Goal: Task Accomplishment & Management: Manage account settings

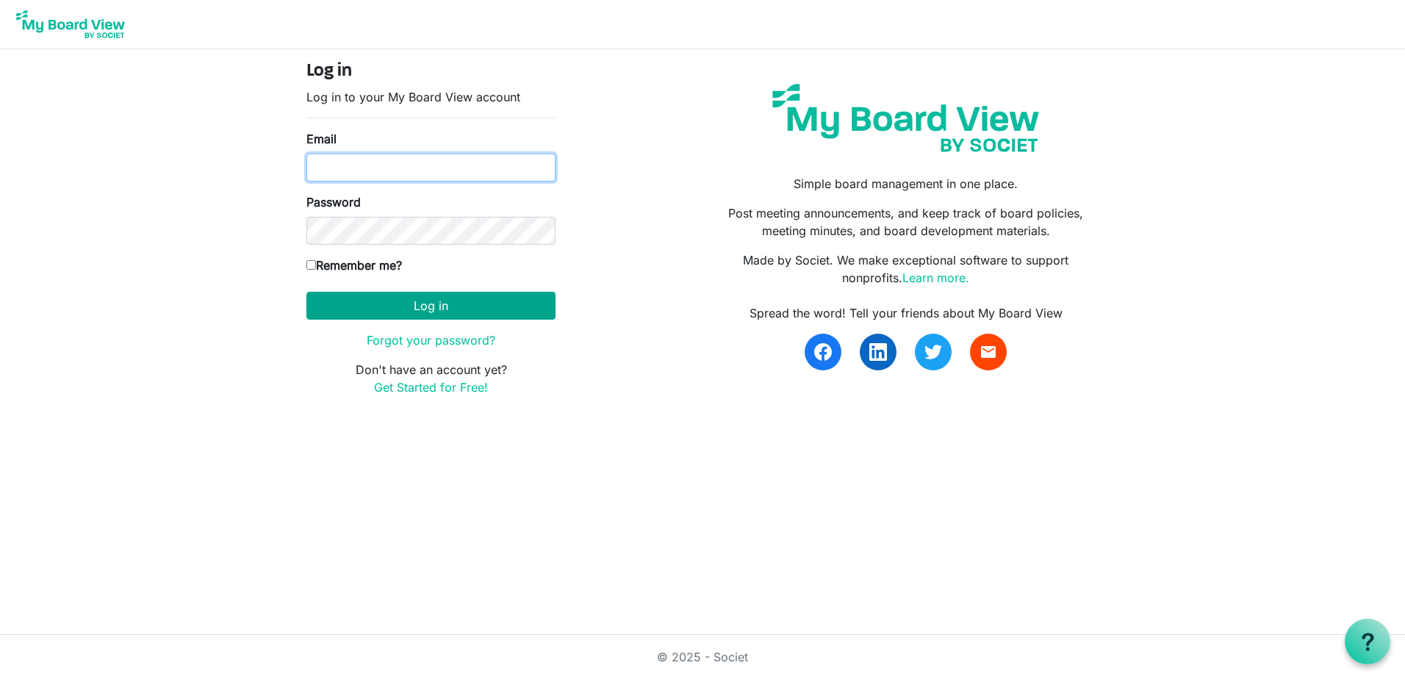
type input "Keith.gravis@ssf.org.uk"
click at [528, 296] on button "Log in" at bounding box center [430, 306] width 249 height 28
click at [416, 302] on button "Log in" at bounding box center [430, 306] width 249 height 28
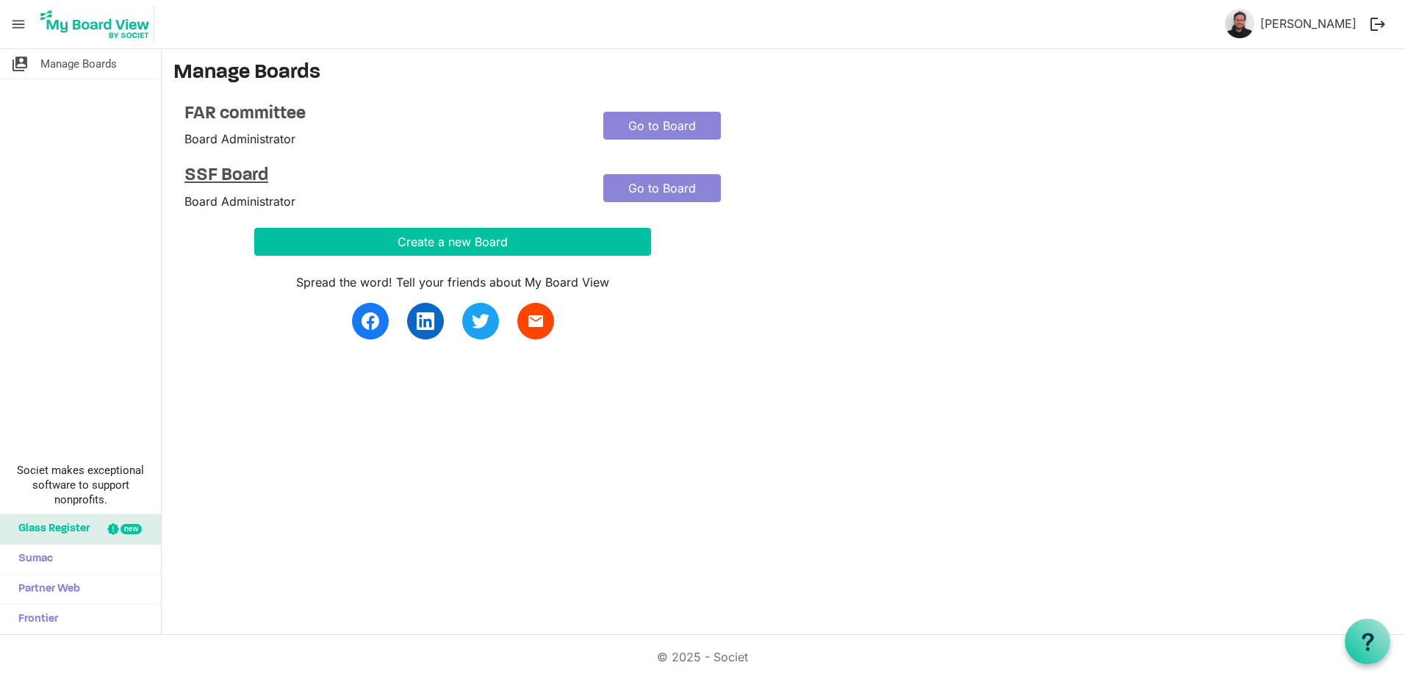
click at [256, 178] on h4 "SSF Board" at bounding box center [382, 175] width 397 height 21
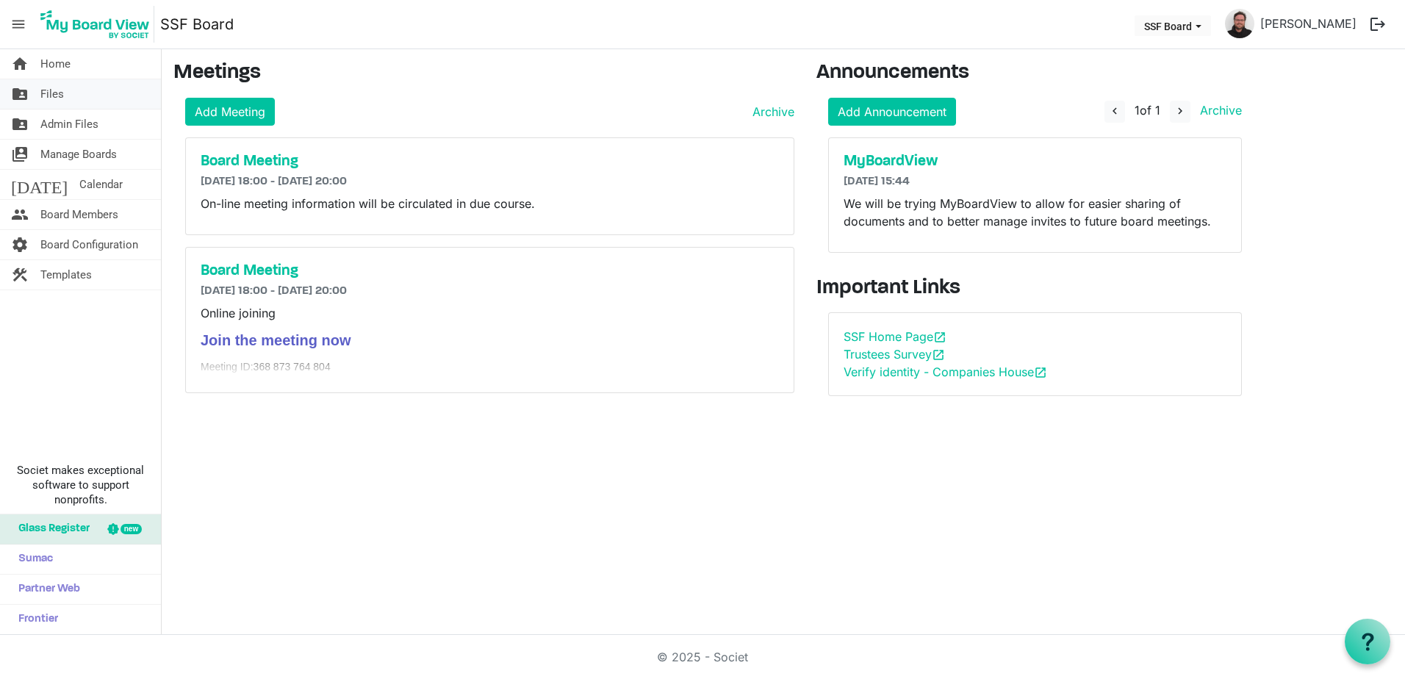
click at [65, 93] on link "folder_shared Files" at bounding box center [80, 93] width 161 height 29
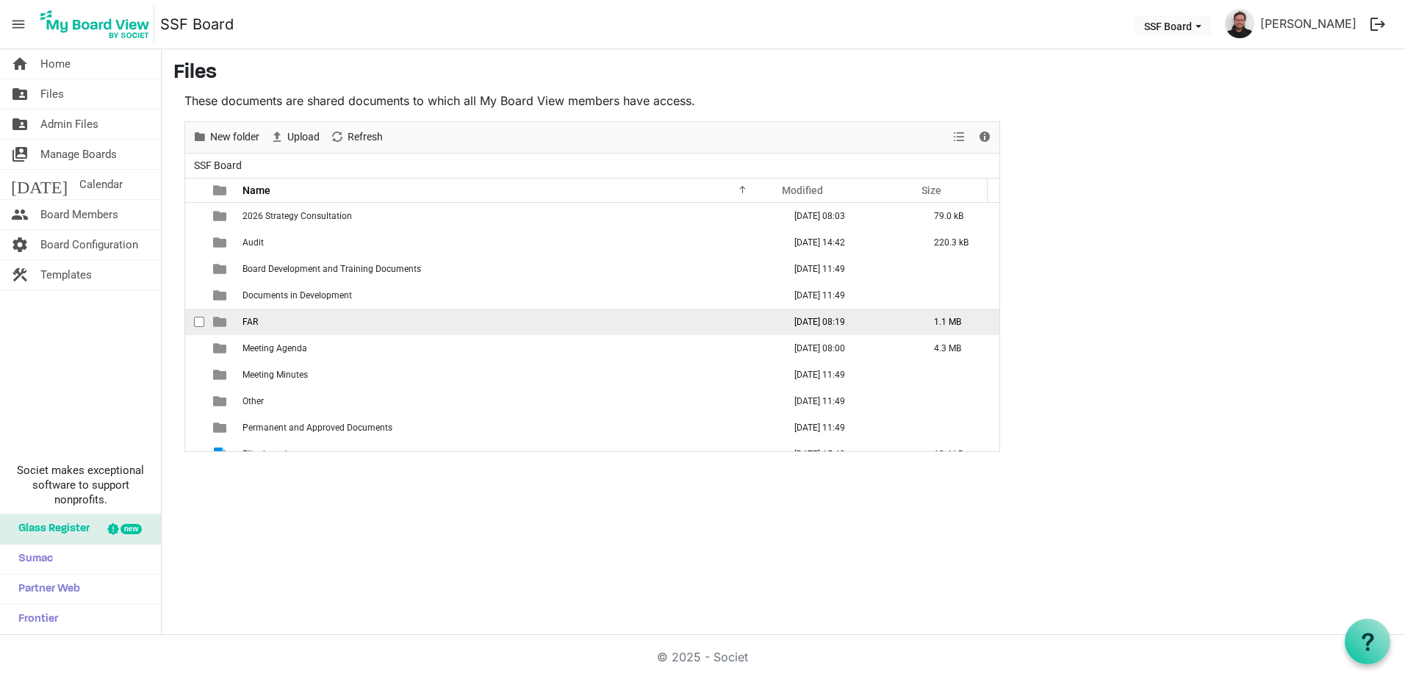
click at [268, 320] on td "FAR" at bounding box center [508, 322] width 541 height 26
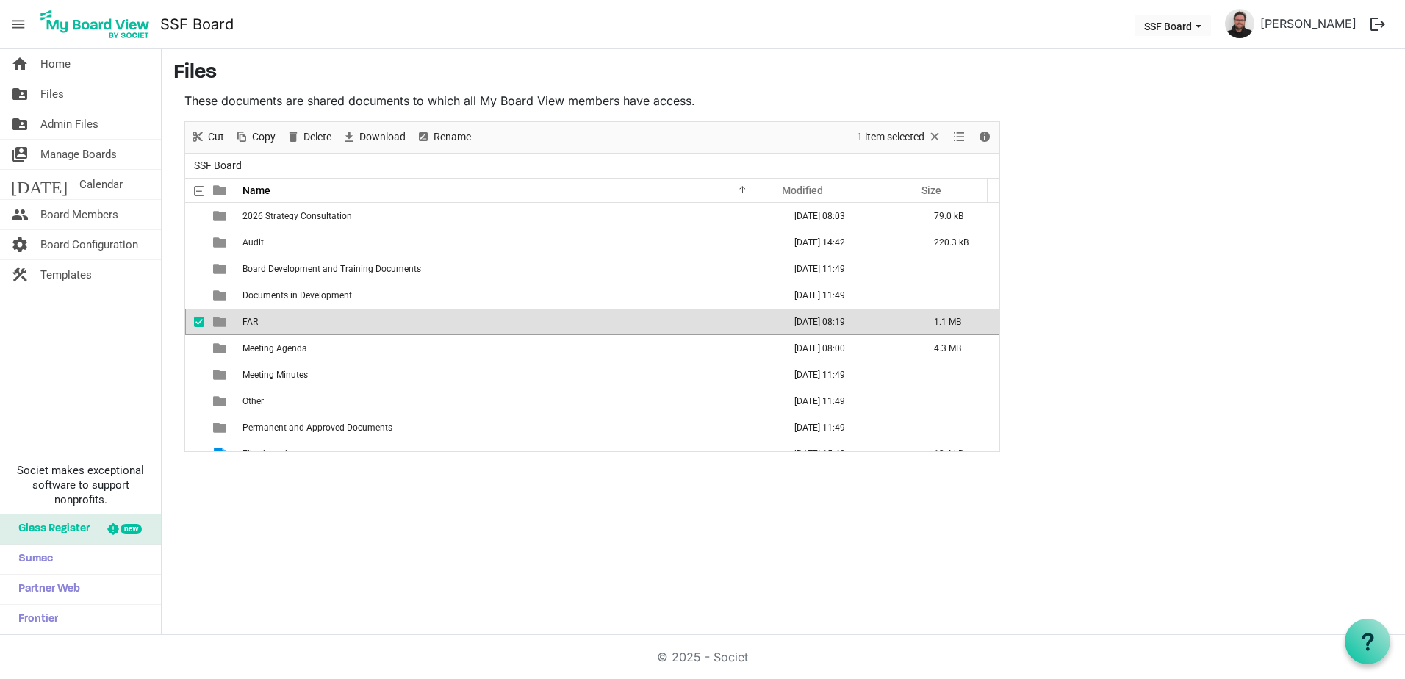
click at [268, 320] on td "FAR" at bounding box center [508, 322] width 541 height 26
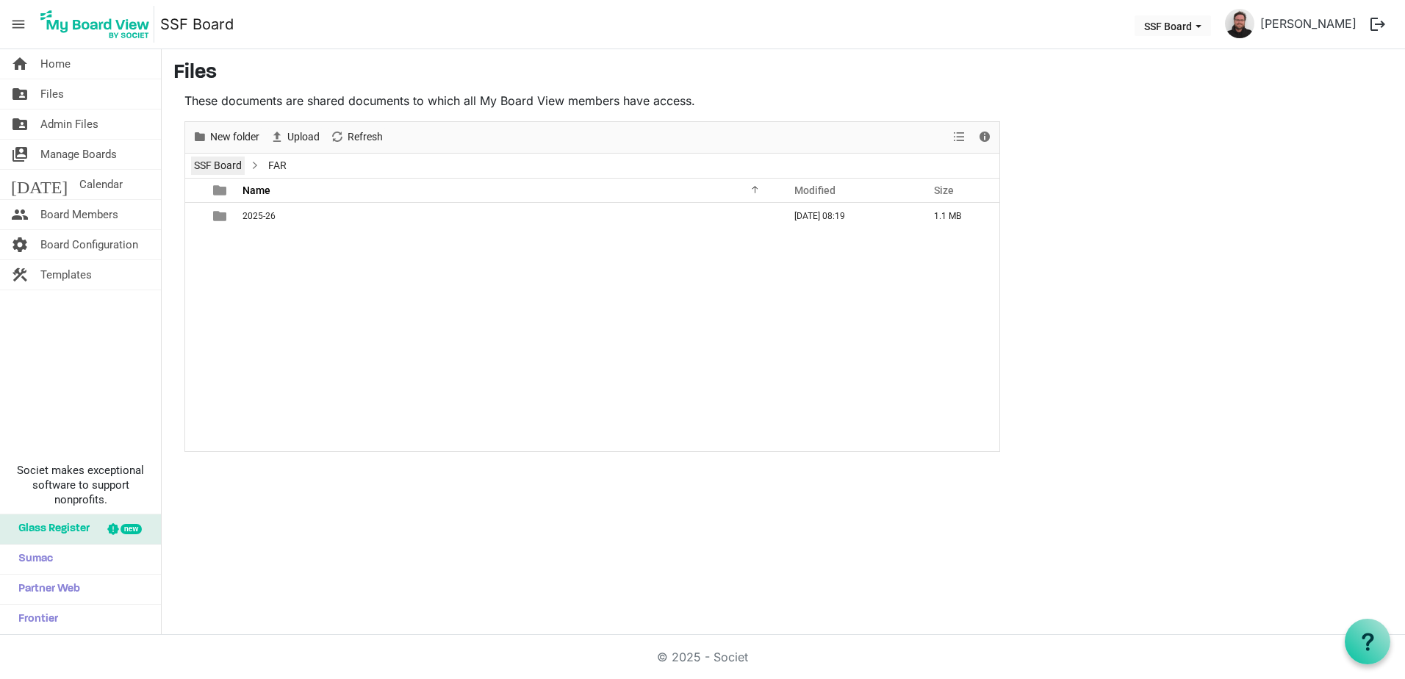
click at [234, 166] on link "SSF Board" at bounding box center [218, 166] width 54 height 18
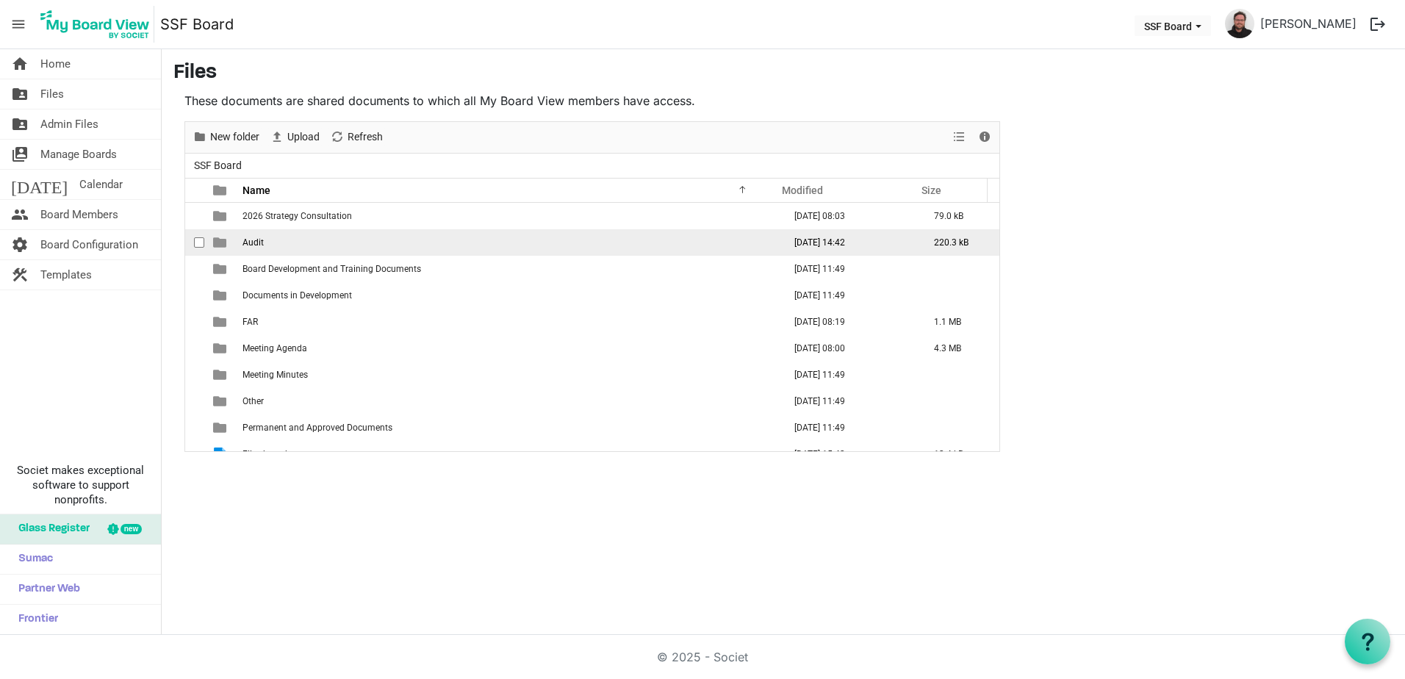
click at [242, 241] on td "Audit" at bounding box center [508, 242] width 541 height 26
click at [242, 240] on td "Audit" at bounding box center [508, 242] width 541 height 26
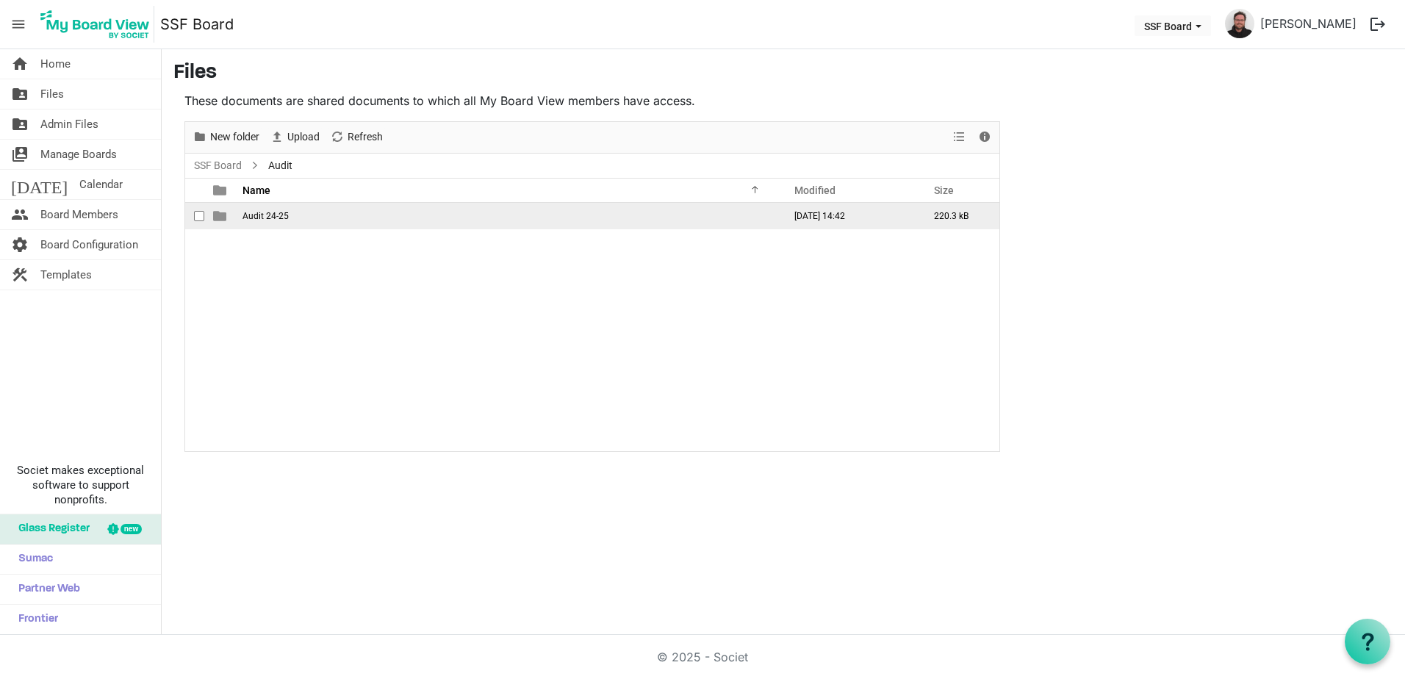
click at [272, 211] on span "Audit 24-25" at bounding box center [266, 216] width 46 height 10
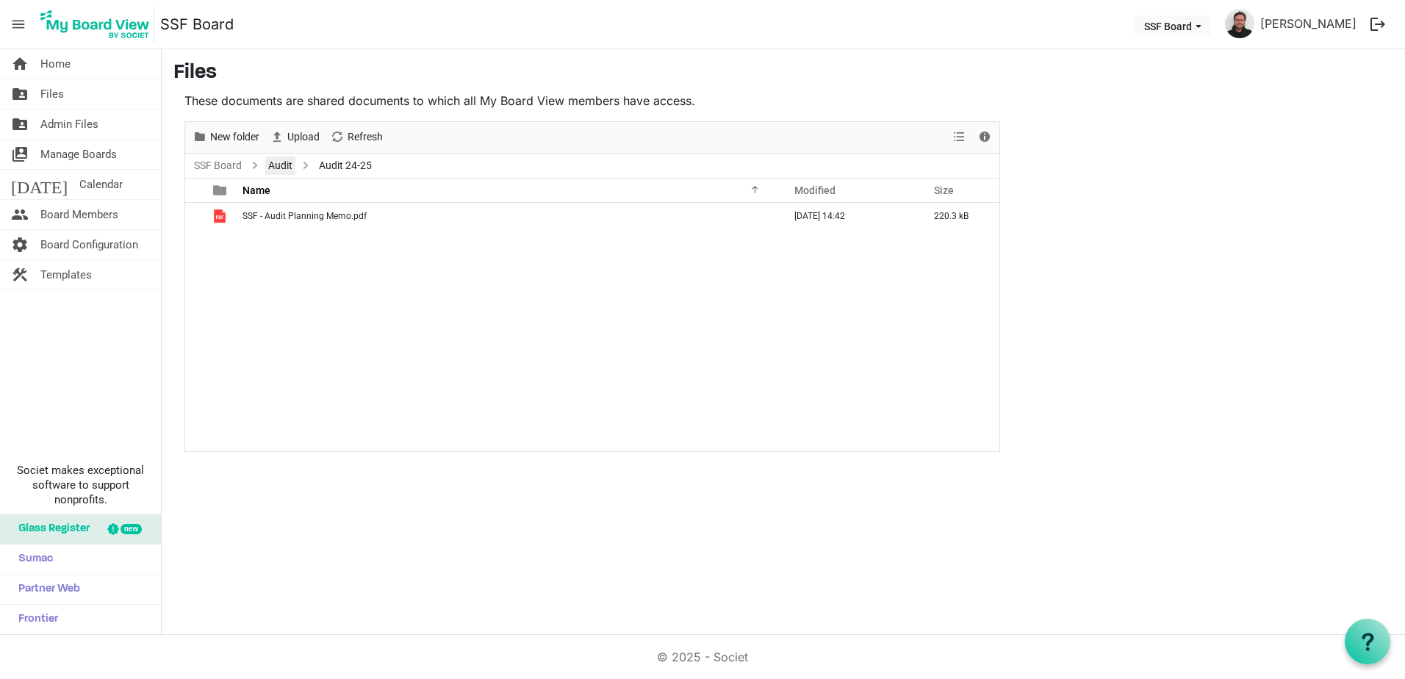
click at [283, 165] on link "Audit" at bounding box center [280, 166] width 30 height 18
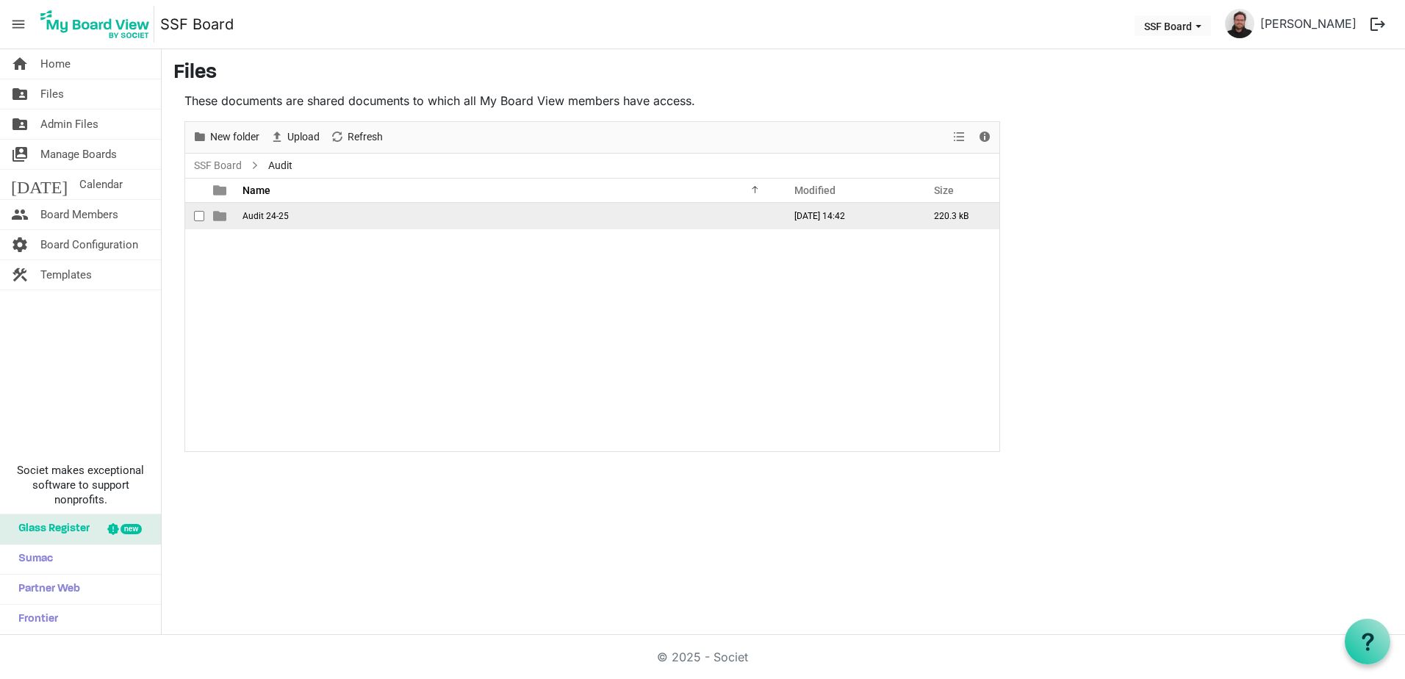
click at [276, 215] on span "Audit 24-25" at bounding box center [266, 216] width 46 height 10
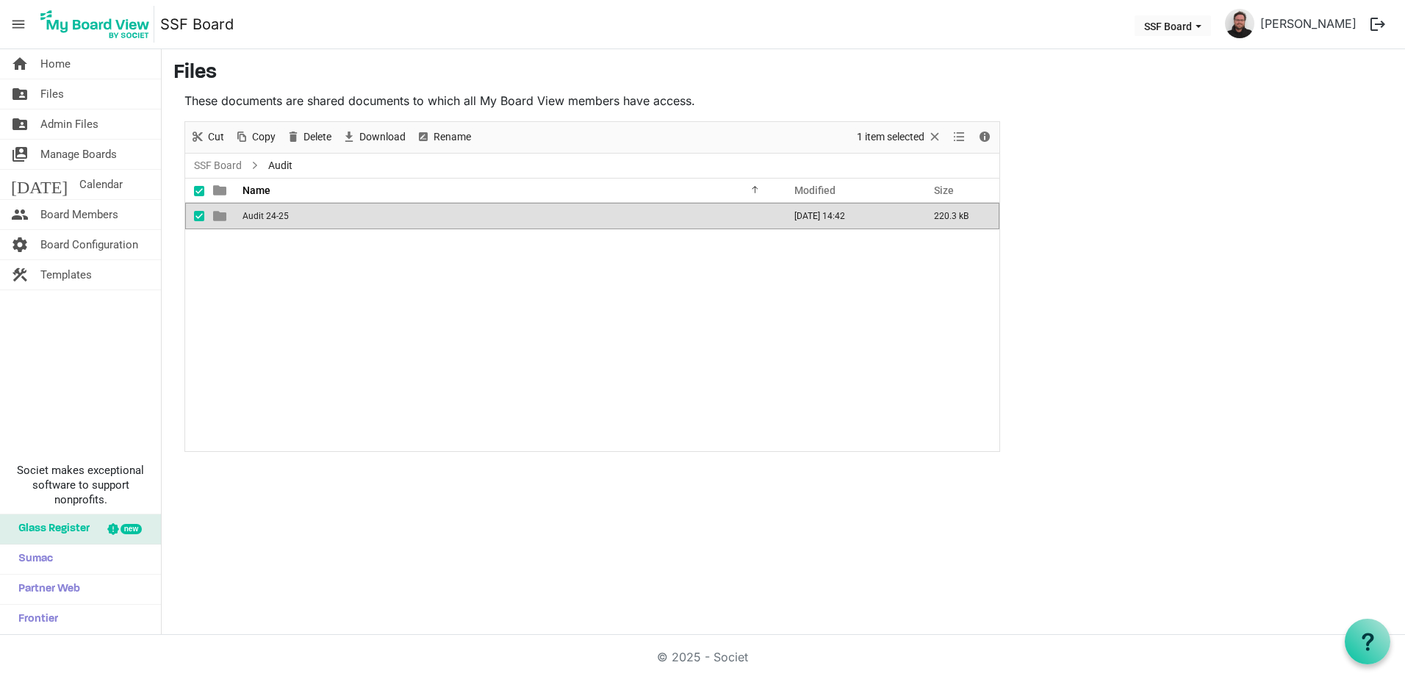
click at [276, 215] on span "Audit 24-25" at bounding box center [266, 216] width 46 height 10
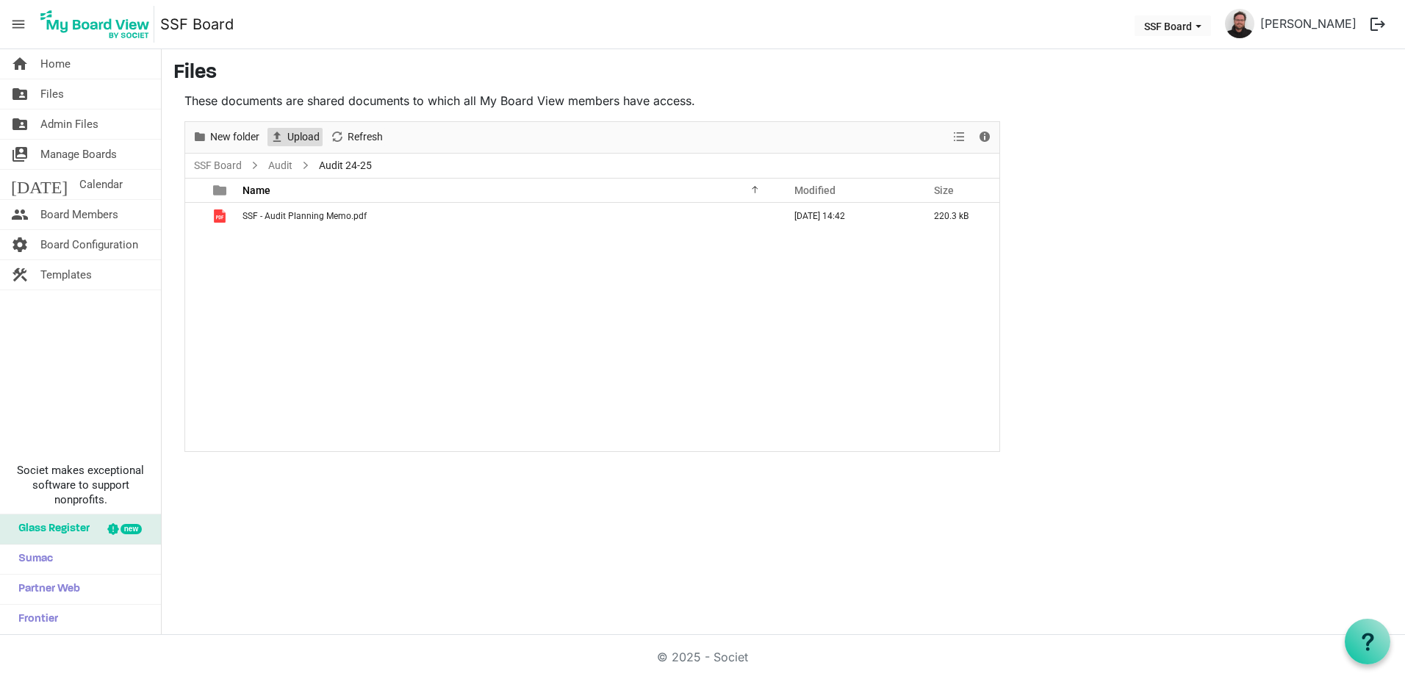
click at [304, 136] on span "Upload" at bounding box center [303, 137] width 35 height 18
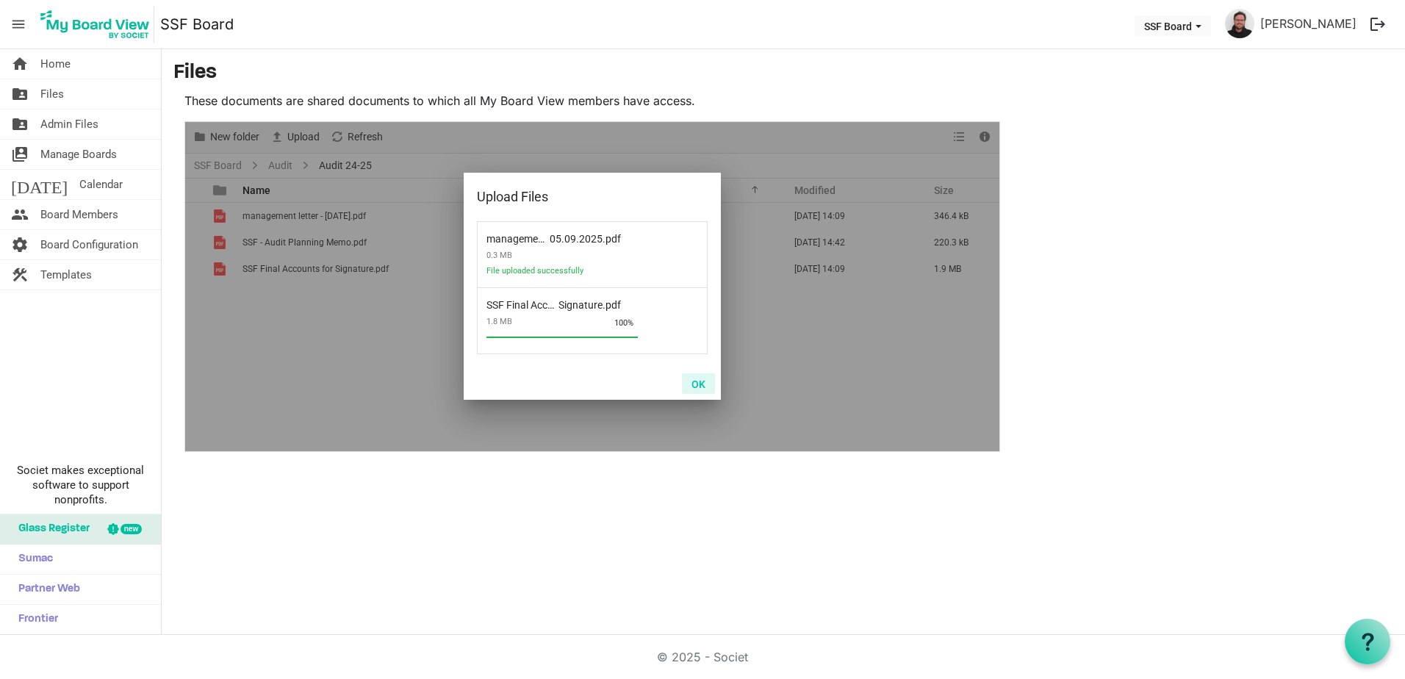
click at [699, 381] on button "OK" at bounding box center [698, 383] width 33 height 21
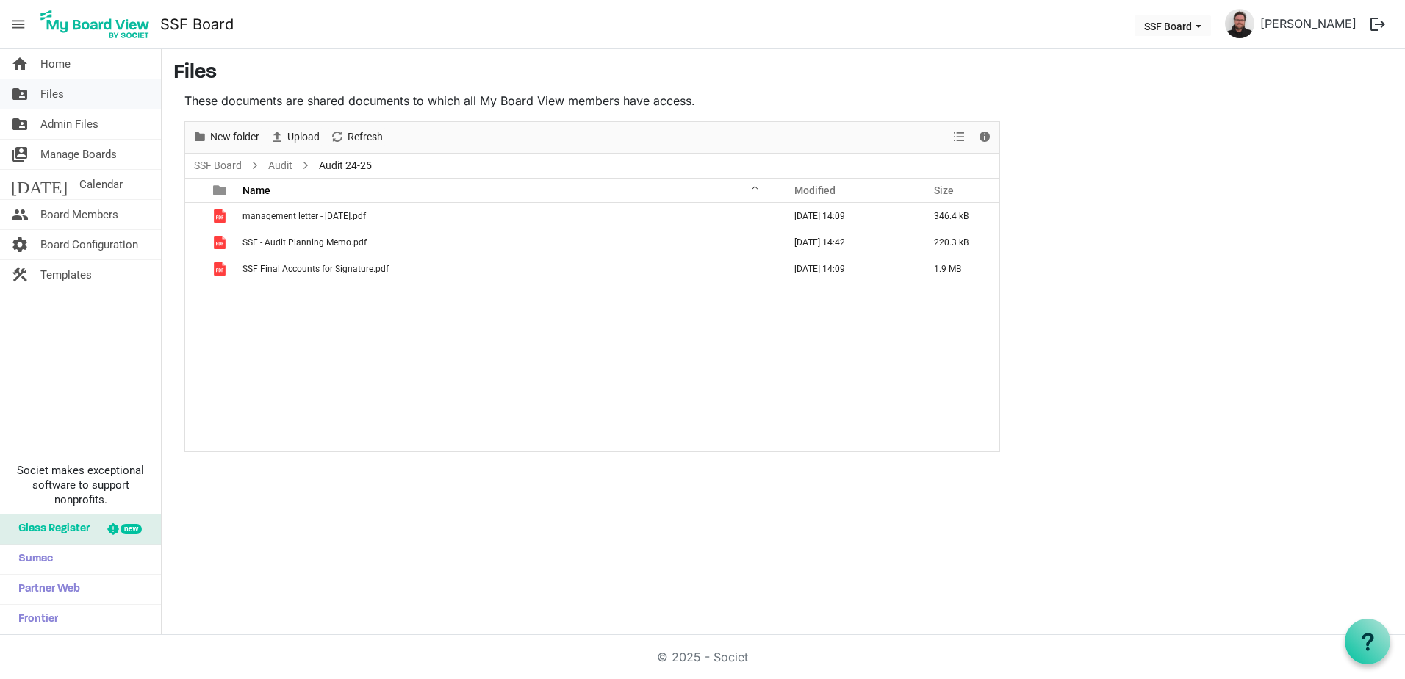
click at [85, 101] on link "folder_shared Files" at bounding box center [80, 93] width 161 height 29
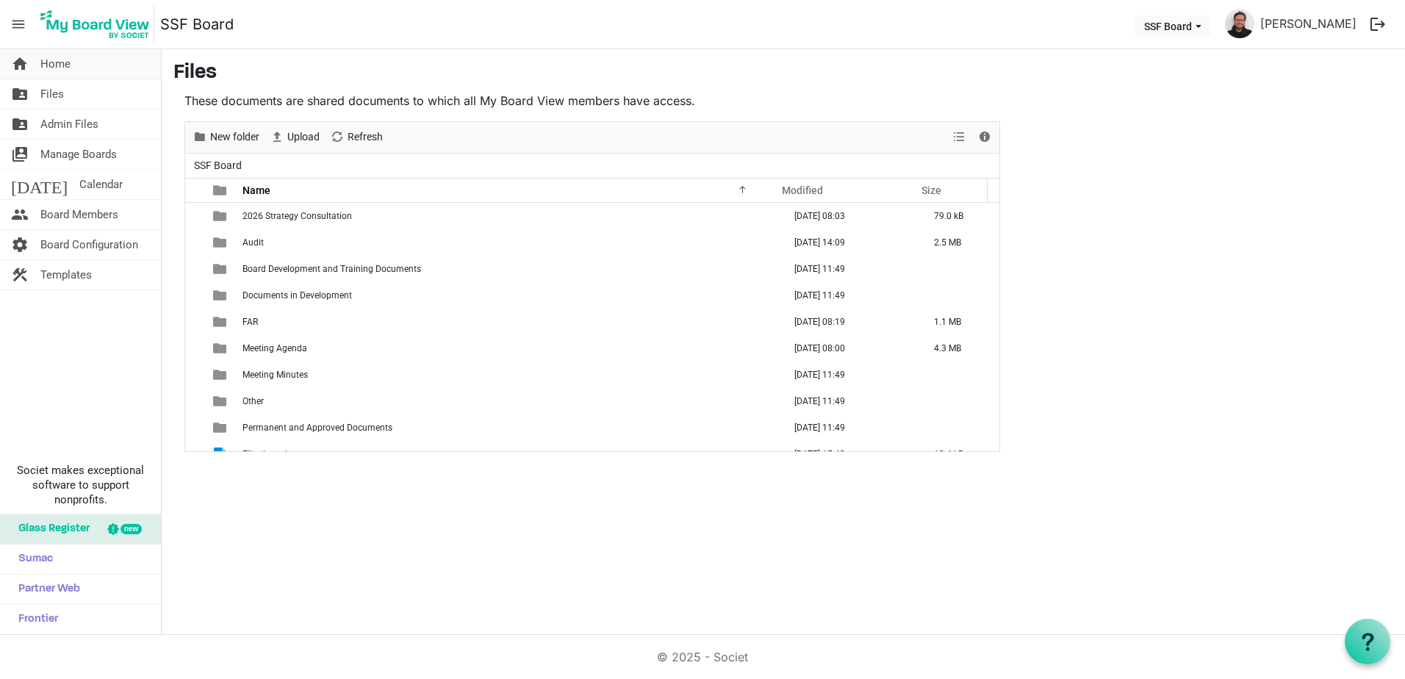
click at [76, 62] on link "home Home" at bounding box center [80, 63] width 161 height 29
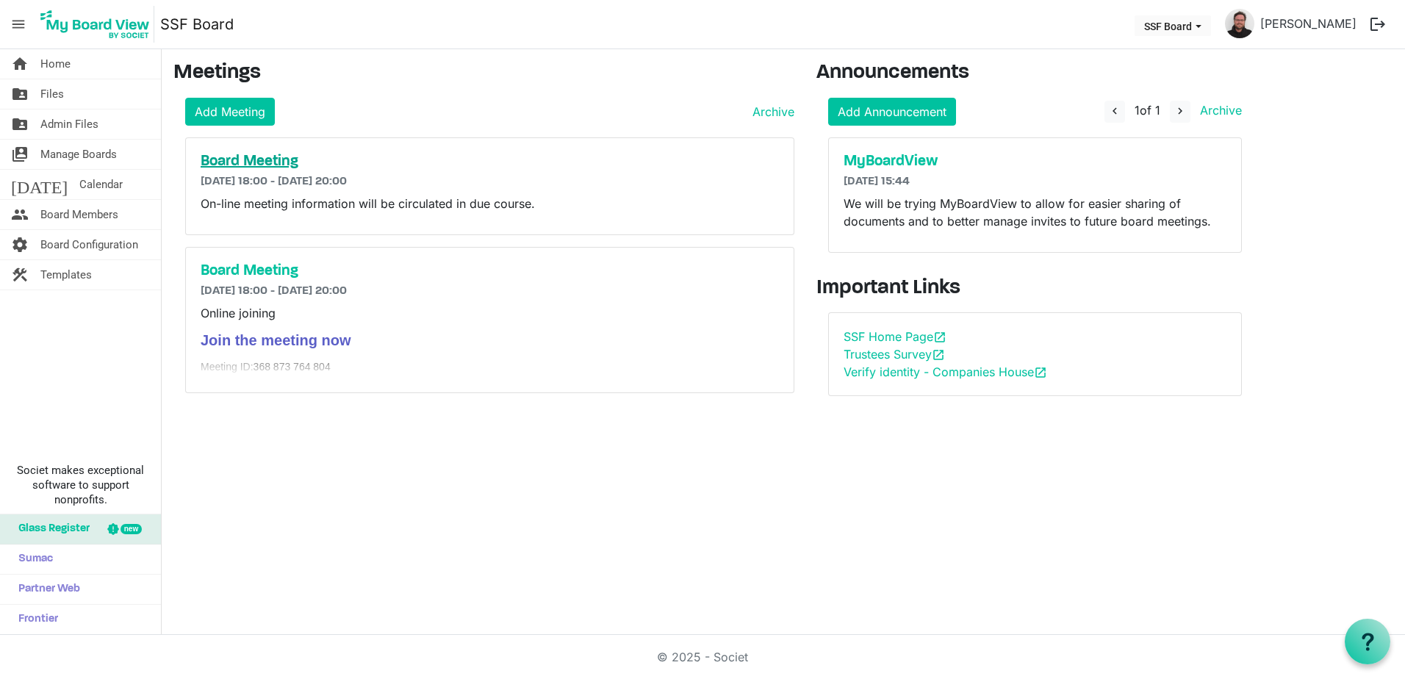
click at [277, 161] on h5 "Board Meeting" at bounding box center [490, 162] width 578 height 18
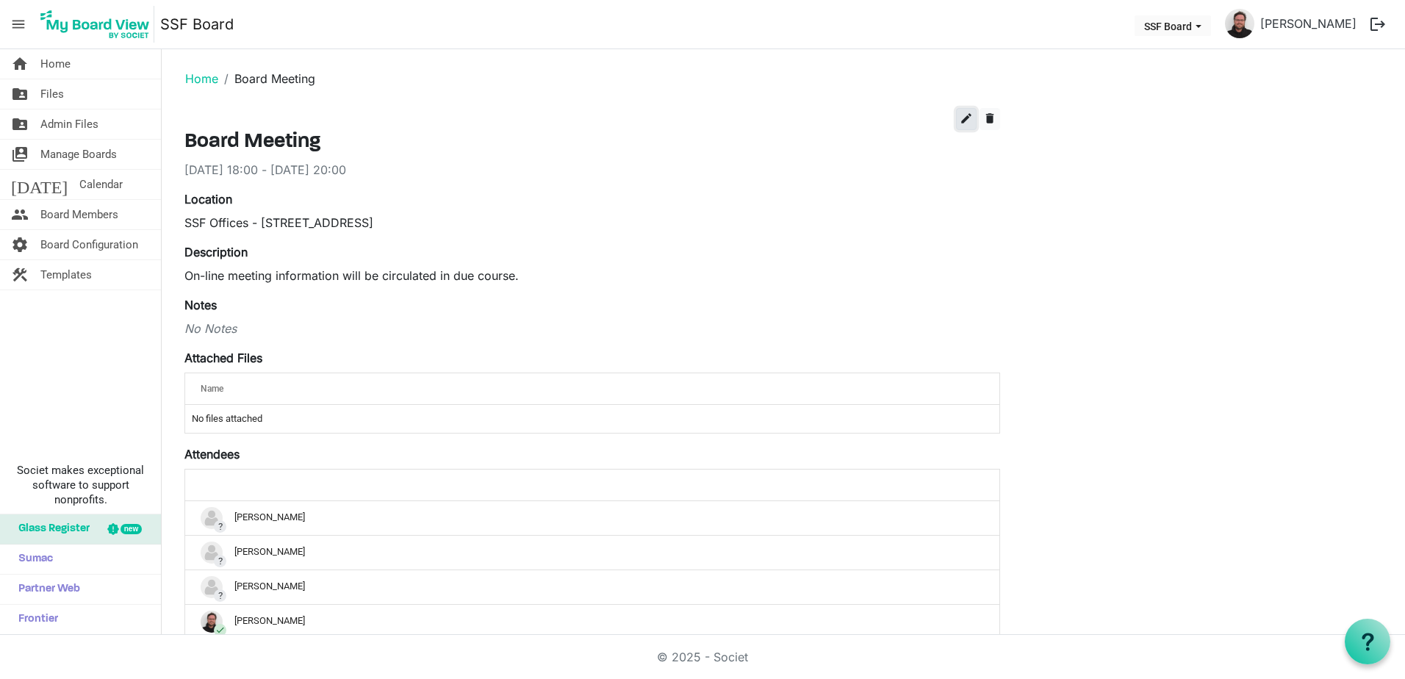
click at [965, 113] on span "edit" at bounding box center [966, 118] width 13 height 13
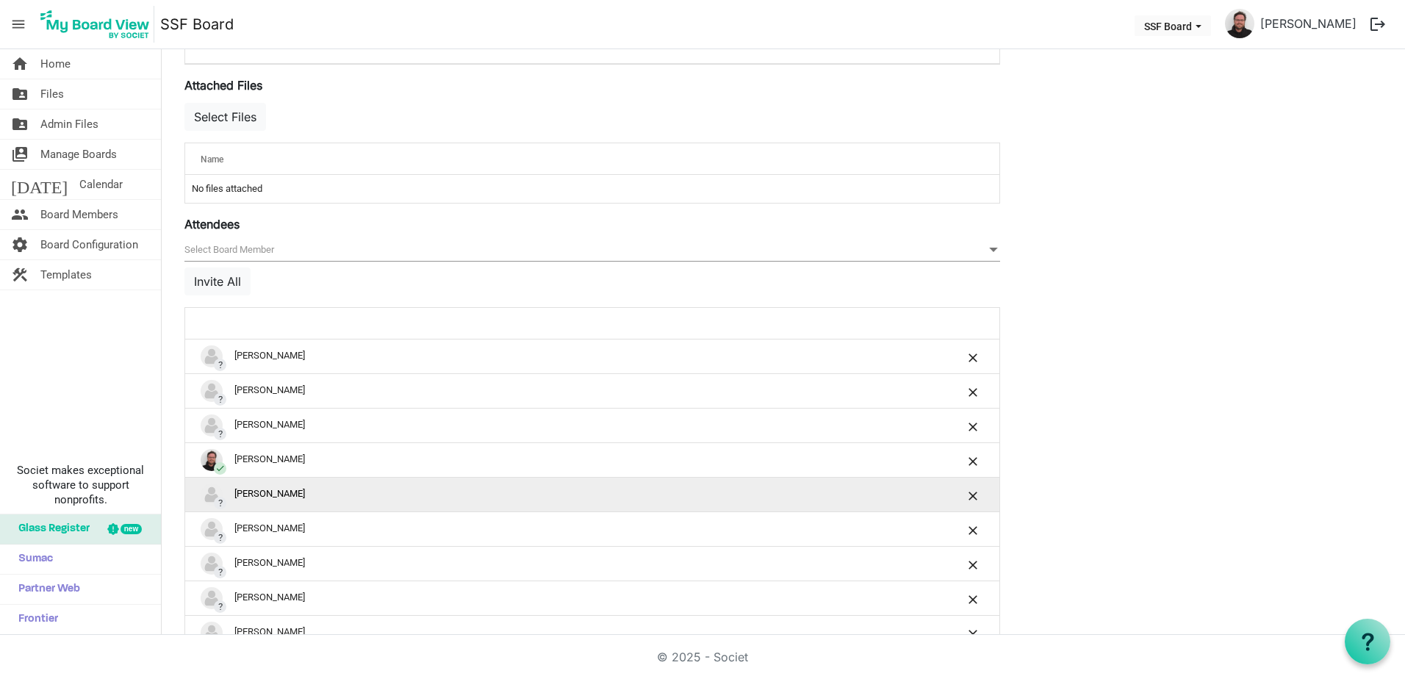
scroll to position [591, 0]
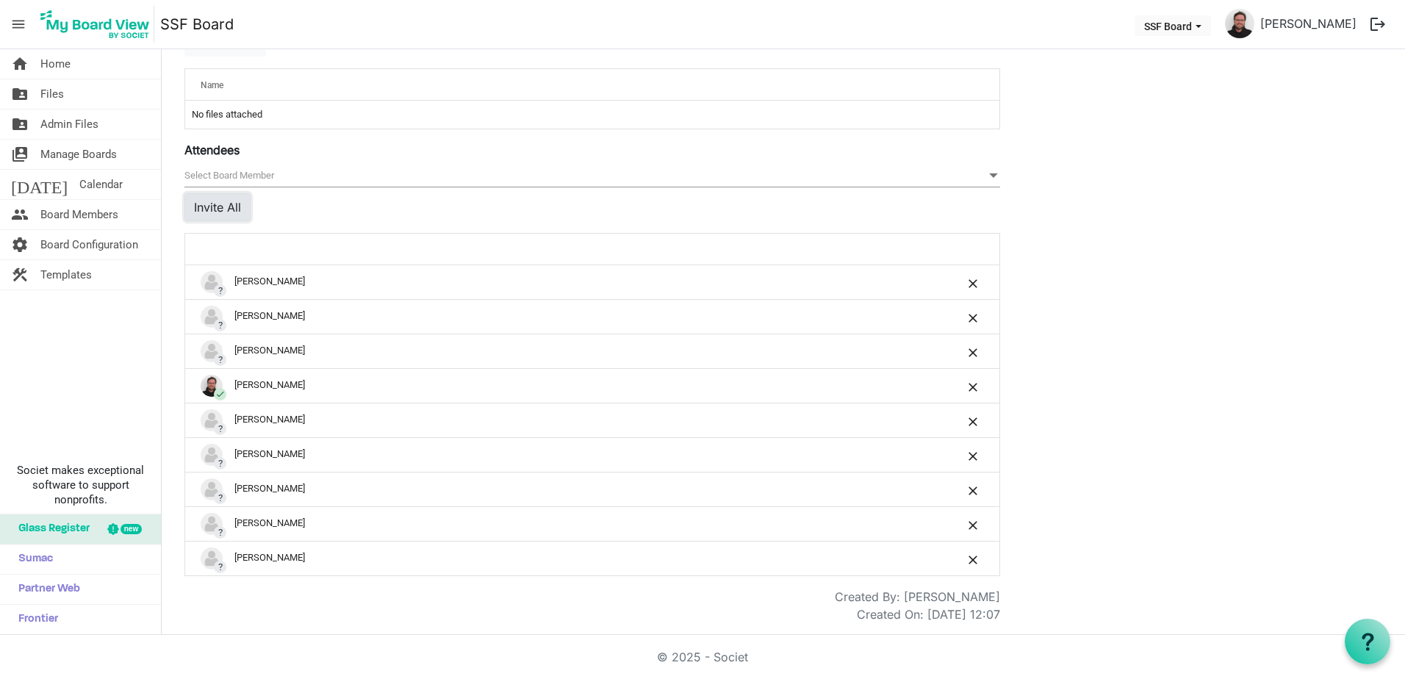
click at [238, 197] on button "Invite All" at bounding box center [217, 207] width 66 height 28
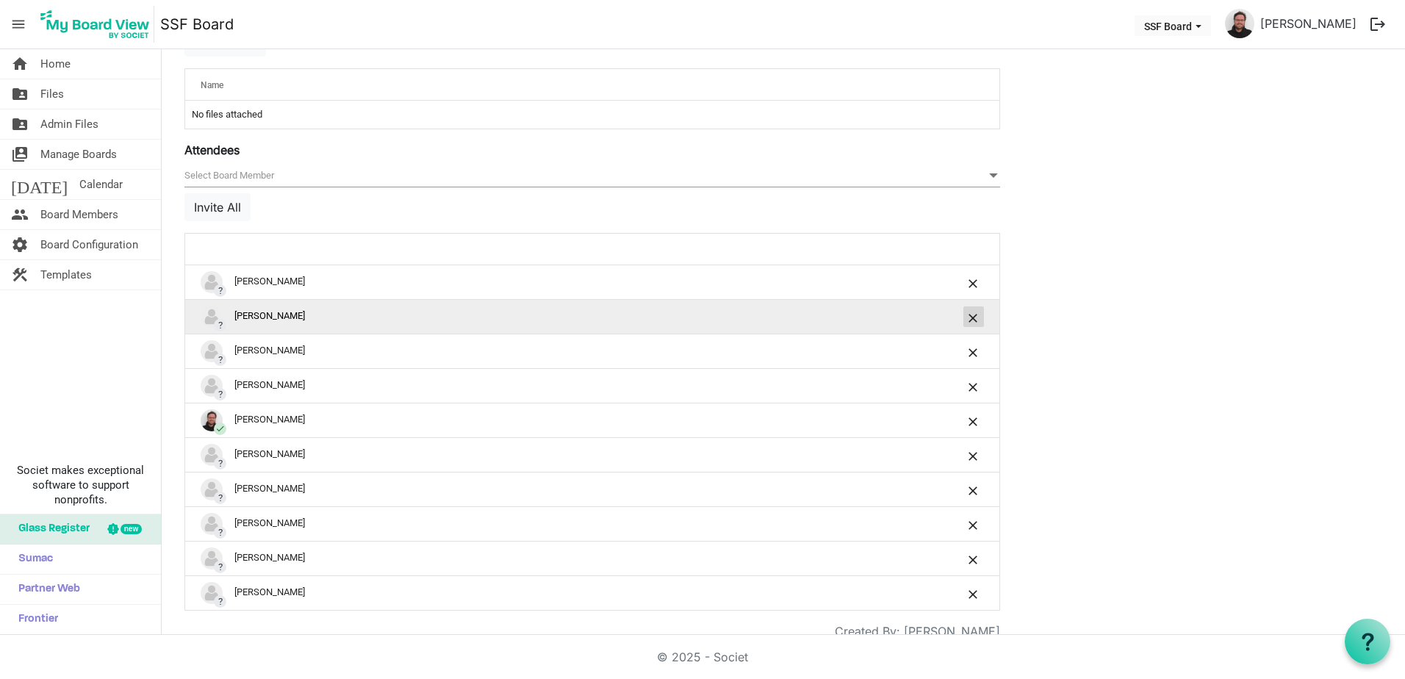
click at [972, 315] on span "is Command column column header" at bounding box center [973, 318] width 9 height 9
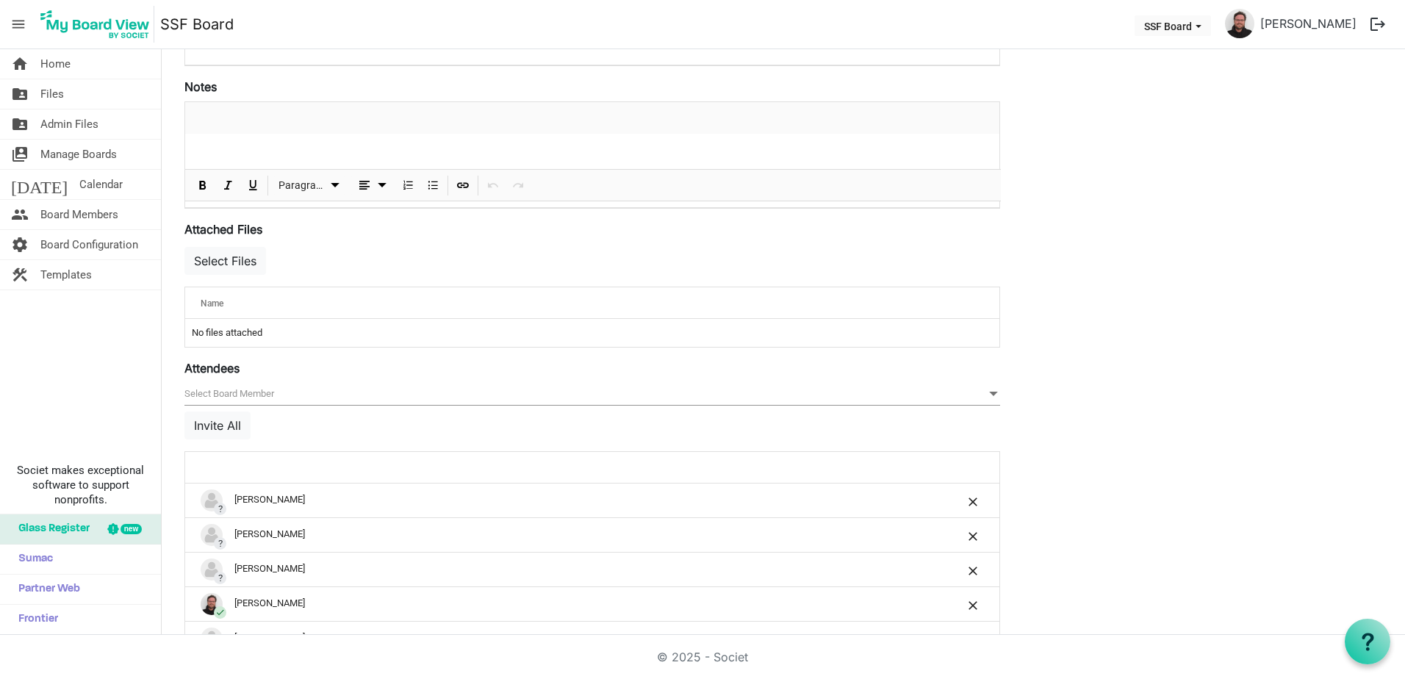
scroll to position [370, 0]
click at [280, 331] on td "No files attached" at bounding box center [592, 335] width 814 height 28
click at [248, 331] on td "No files attached" at bounding box center [592, 335] width 814 height 28
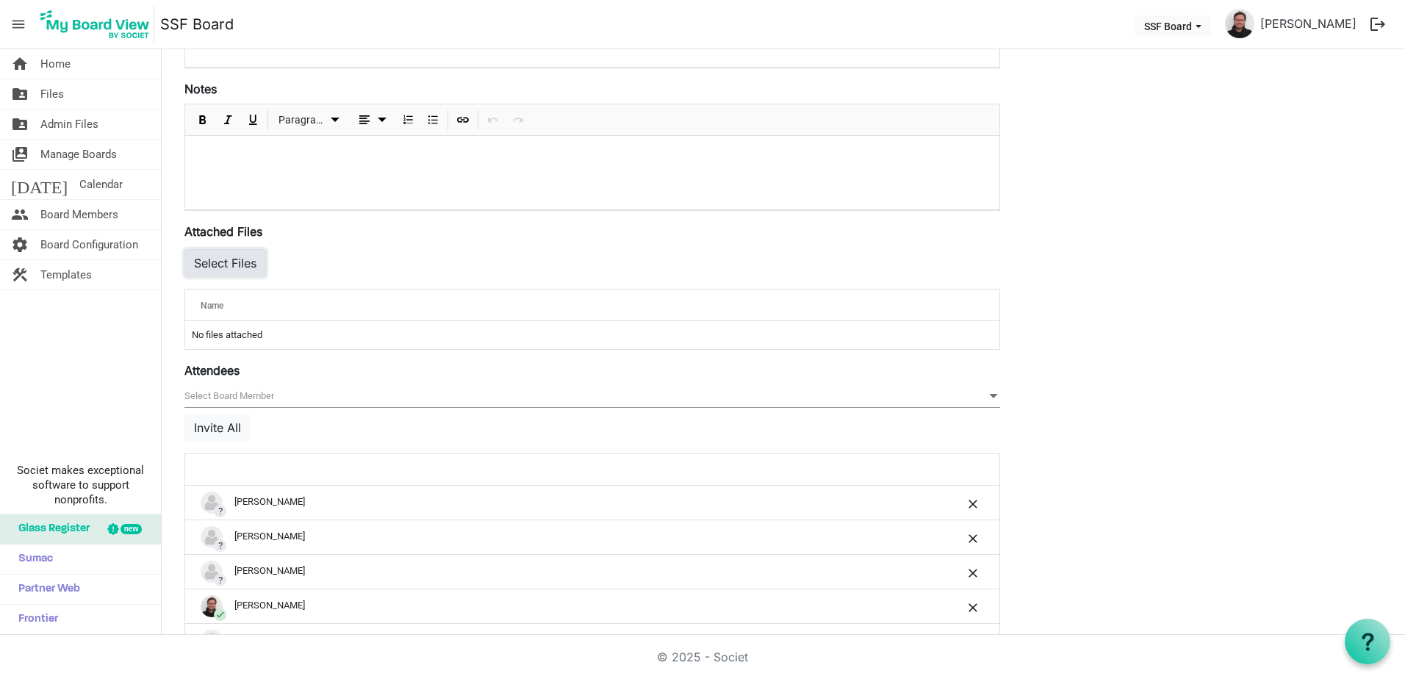
click at [221, 265] on button "Select Files" at bounding box center [225, 263] width 82 height 28
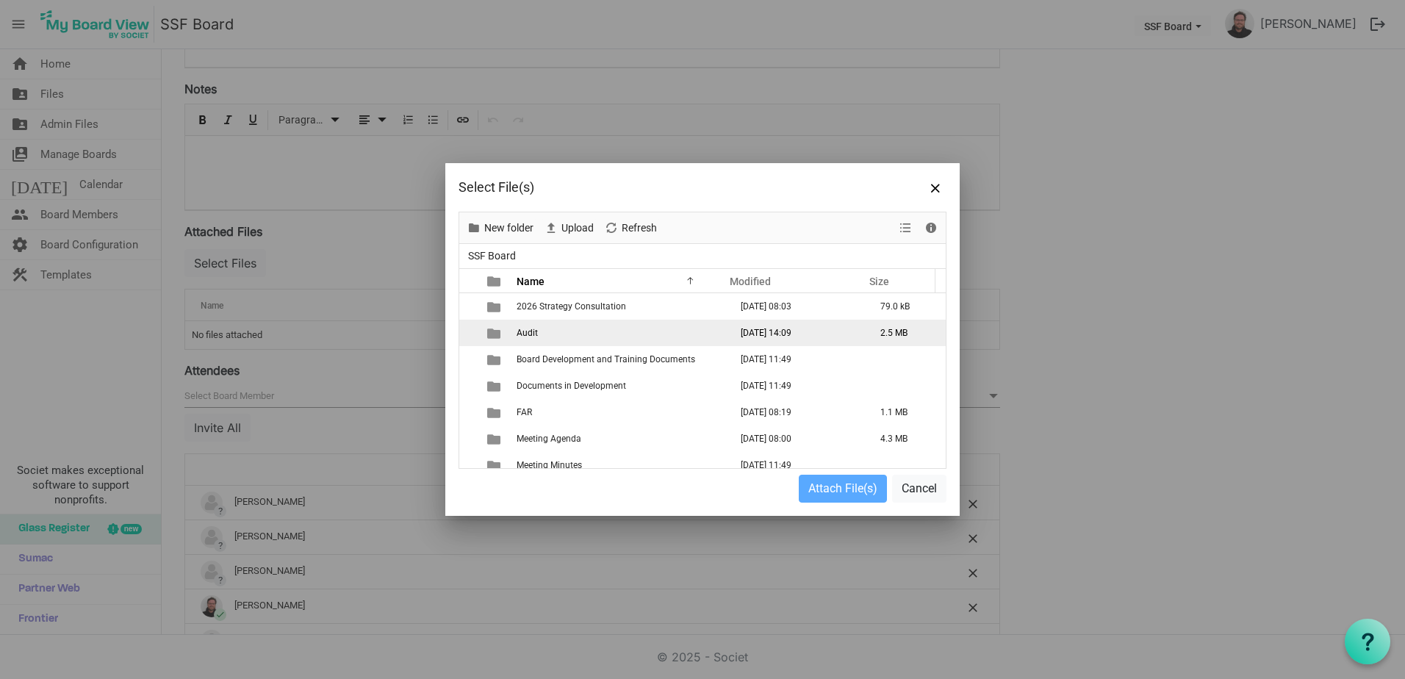
click at [523, 334] on span "Audit" at bounding box center [527, 333] width 21 height 10
click at [511, 339] on td "is template cell column header type" at bounding box center [495, 333] width 34 height 26
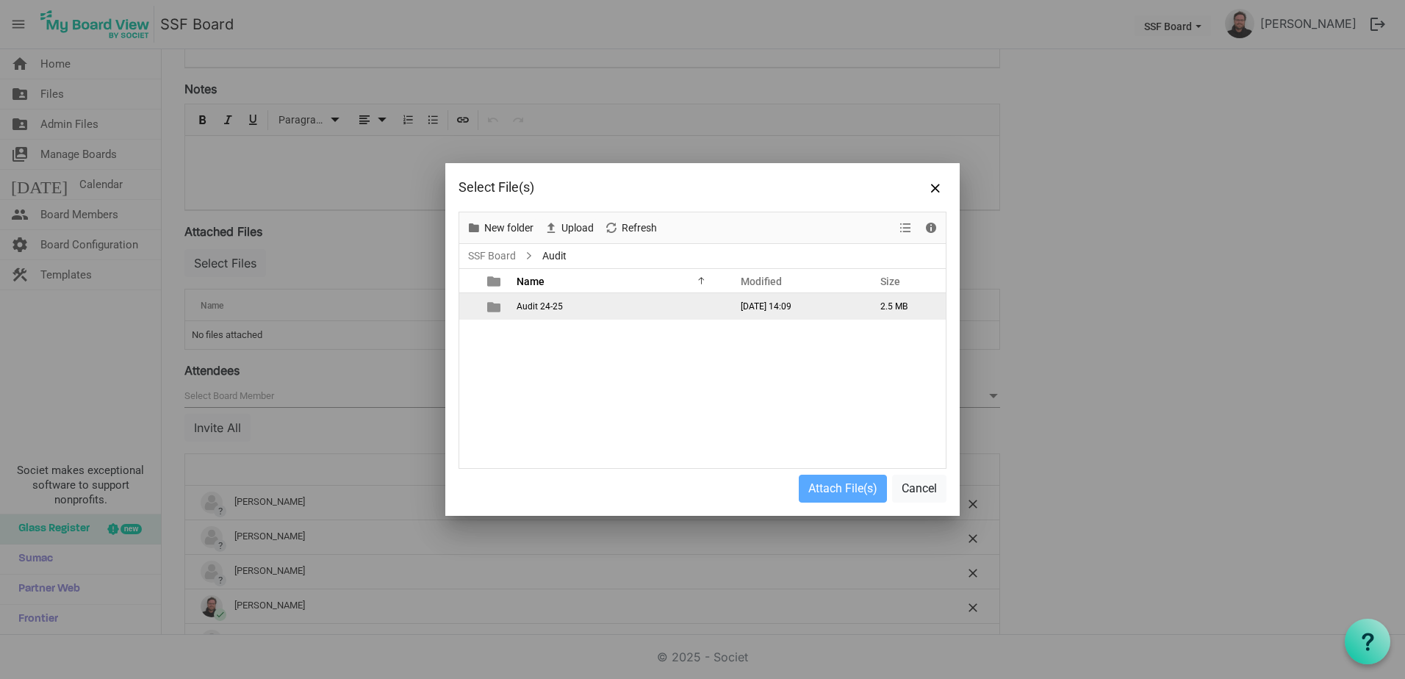
click at [565, 300] on td "Audit 24-25" at bounding box center [618, 306] width 213 height 26
click at [591, 304] on span "management letter - [DATE].pdf" at bounding box center [578, 306] width 123 height 10
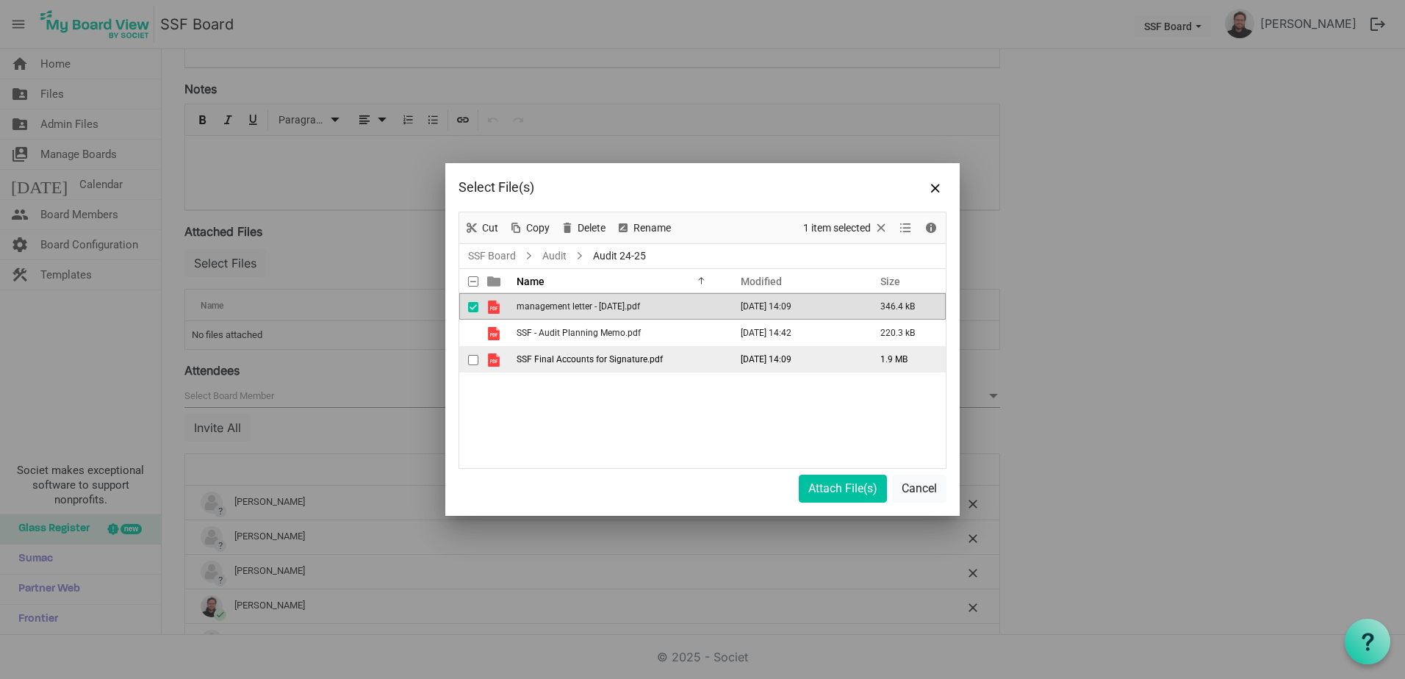
click at [604, 354] on span "SSF Final Accounts for Signature.pdf" at bounding box center [590, 359] width 146 height 10
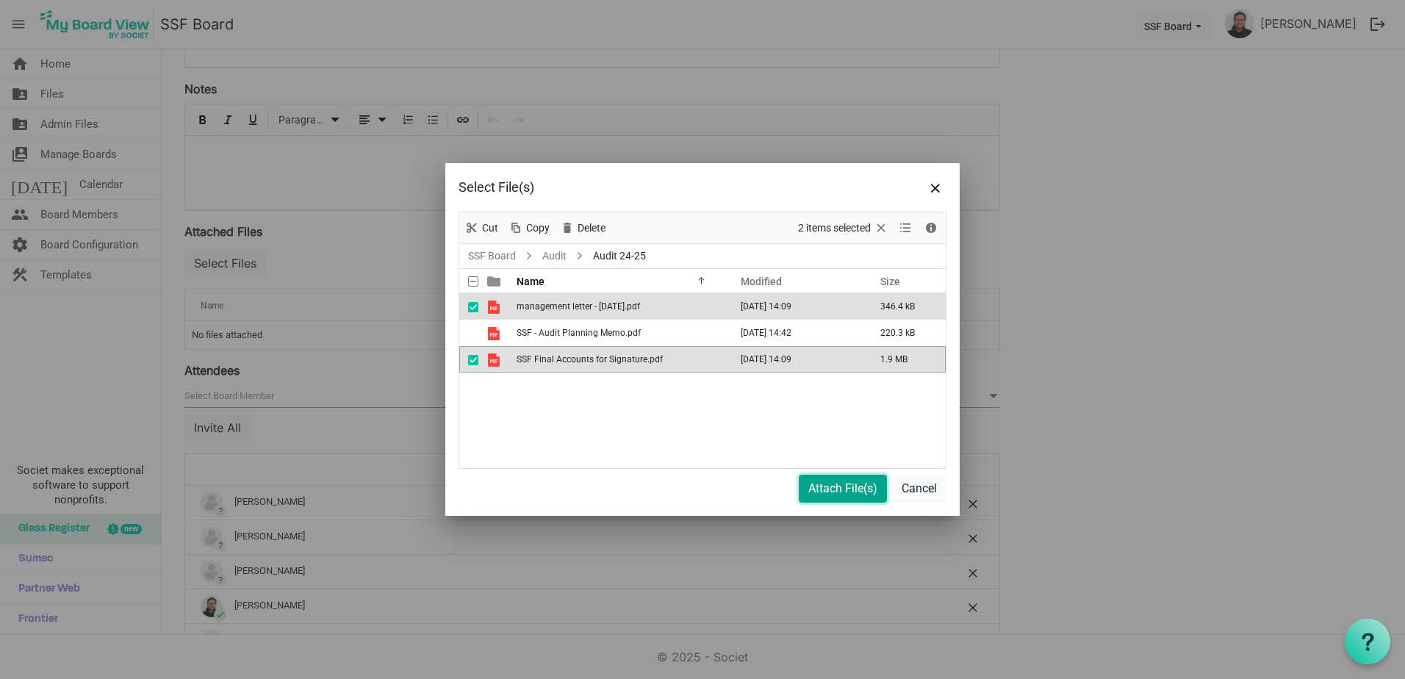
click at [822, 479] on button "Attach File(s)" at bounding box center [843, 489] width 88 height 28
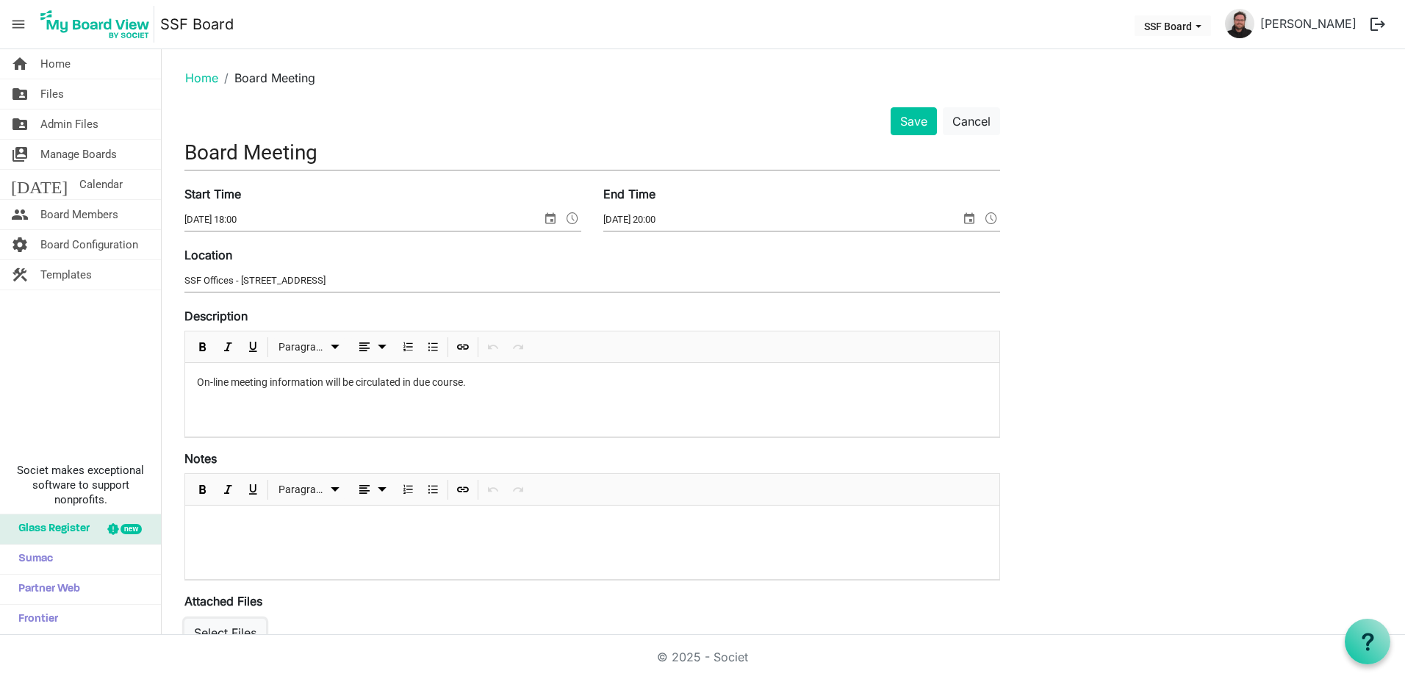
scroll to position [0, 0]
click at [925, 120] on button "Save" at bounding box center [914, 122] width 46 height 28
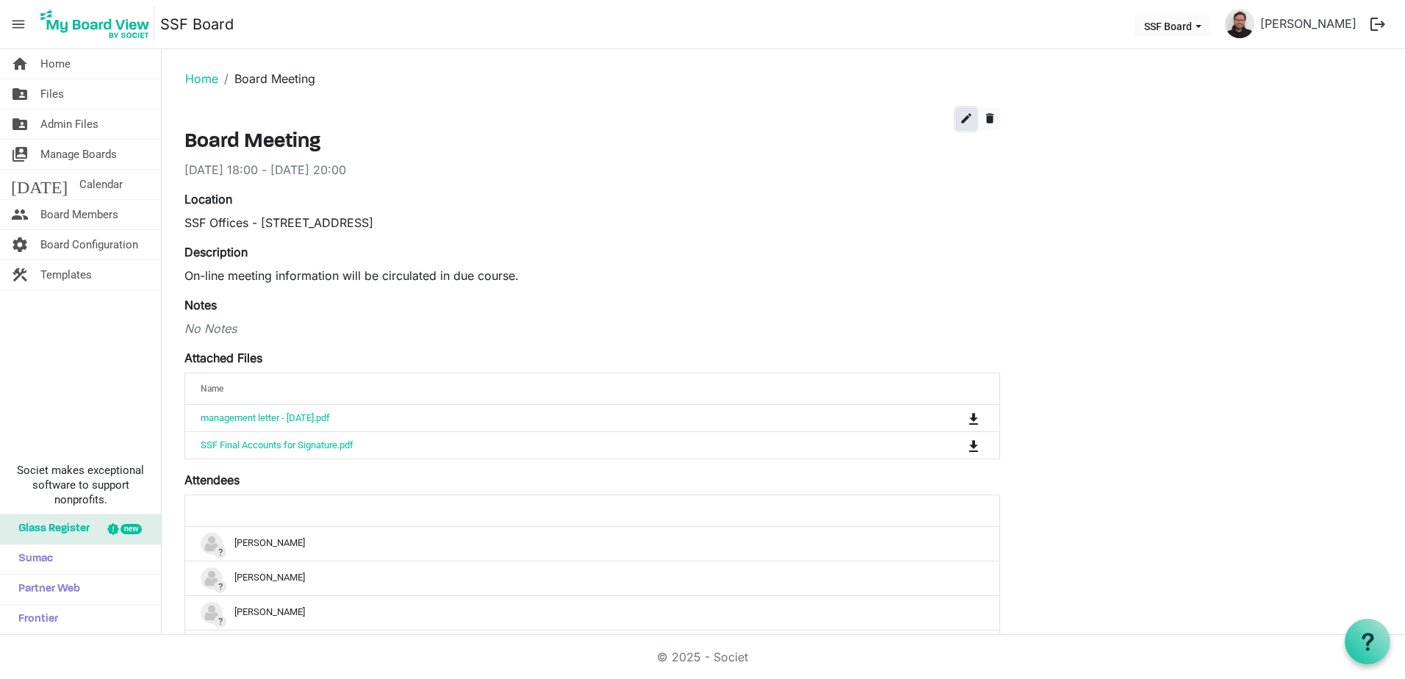
click at [969, 118] on span "edit" at bounding box center [966, 118] width 13 height 13
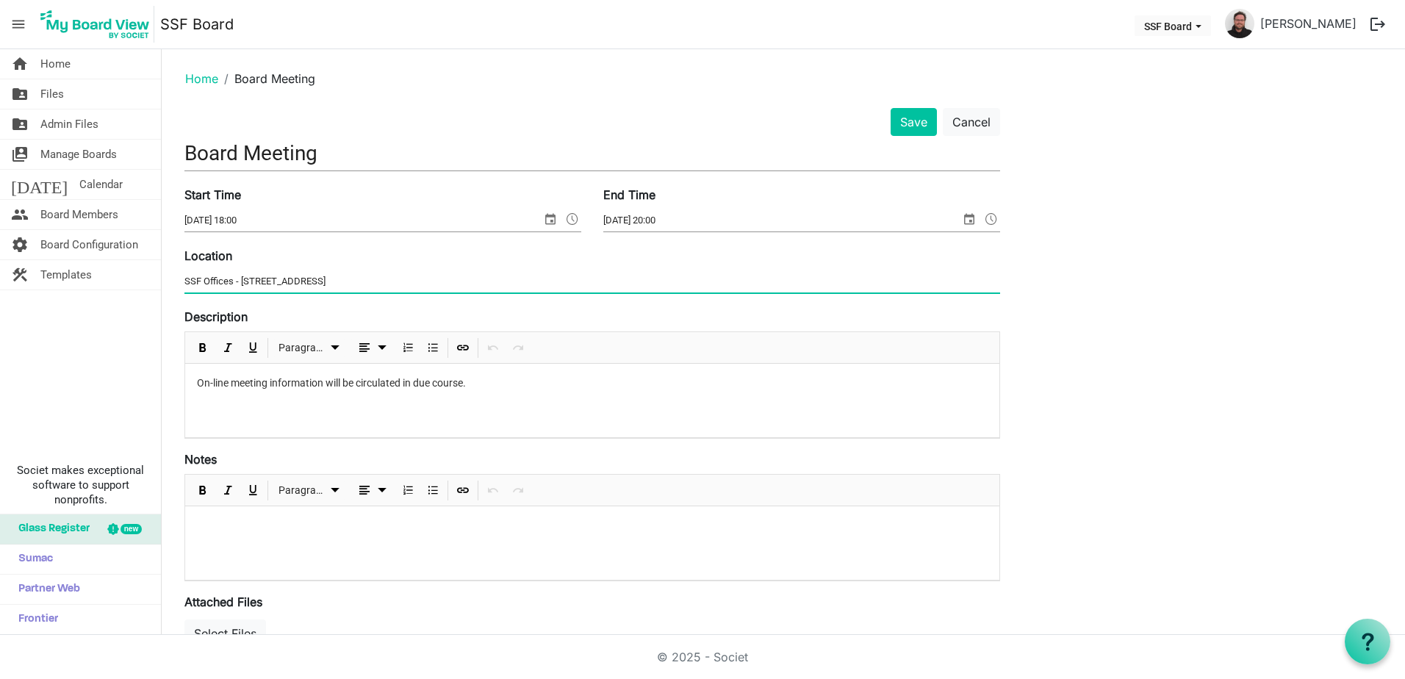
click at [361, 270] on div "Location SSF Offices - 60 Brook Street, Glasgow" at bounding box center [592, 271] width 838 height 49
drag, startPoint x: 368, startPoint y: 276, endPoint x: 126, endPoint y: 254, distance: 242.8
click at [135, 255] on div "home Home folder_shared Files folder_shared Admin Files switch_account Manage B…" at bounding box center [702, 342] width 1405 height 586
type input "Online"
click at [919, 129] on button "Save" at bounding box center [914, 122] width 46 height 28
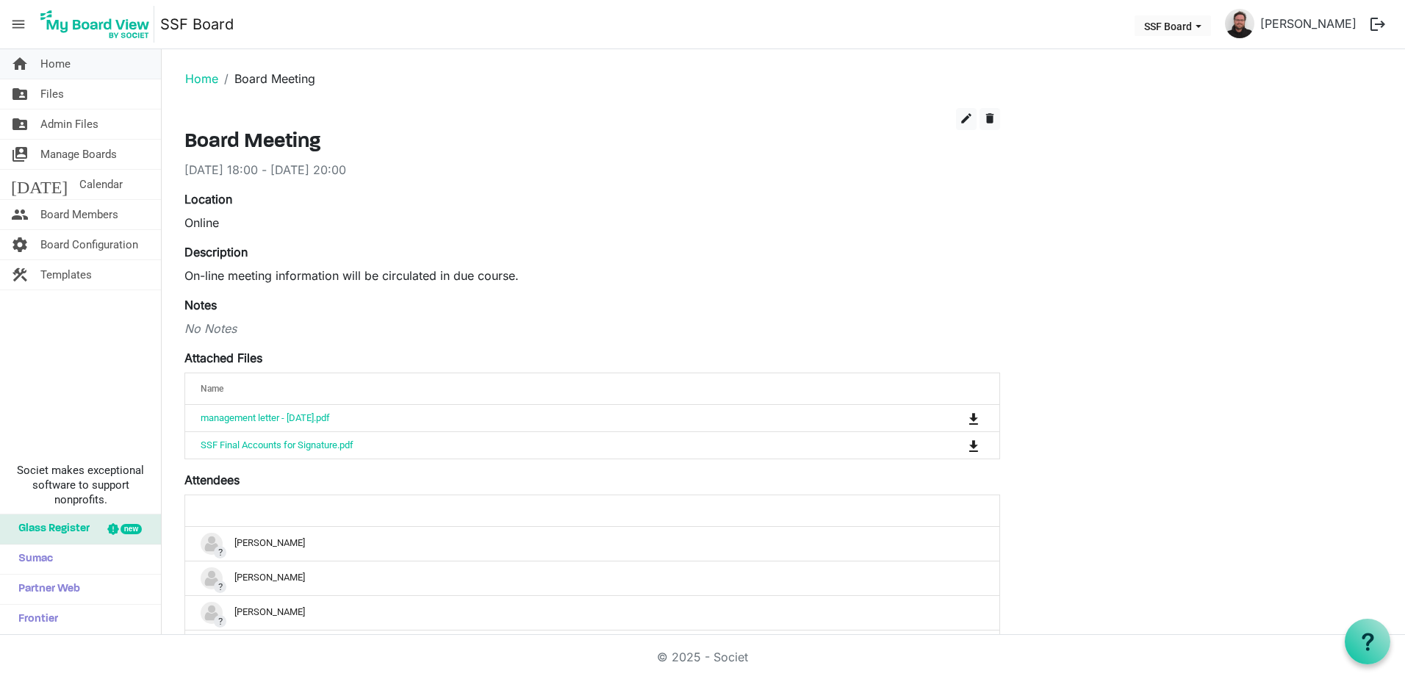
click at [80, 58] on link "home Home" at bounding box center [80, 63] width 161 height 29
